Goal: Task Accomplishment & Management: Use online tool/utility

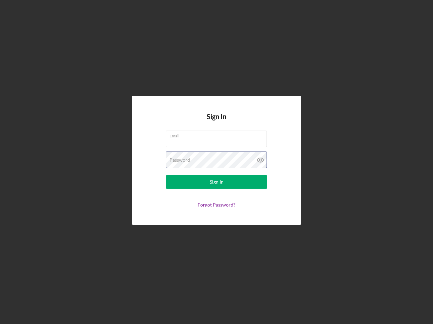
click at [216, 162] on div "Password" at bounding box center [216, 160] width 101 height 17
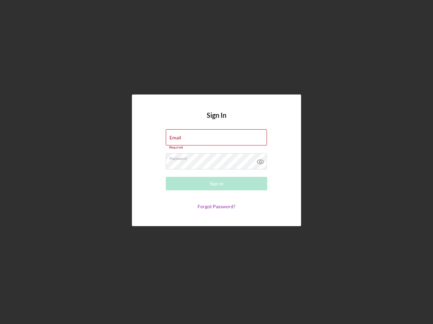
click at [260, 160] on icon at bounding box center [260, 161] width 17 height 17
